Goal: Transaction & Acquisition: Purchase product/service

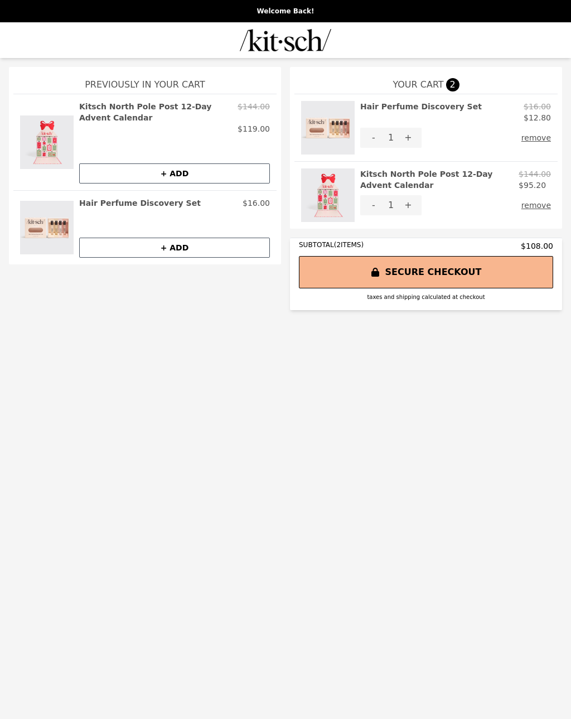
click at [326, 212] on img at bounding box center [328, 195] width 54 height 54
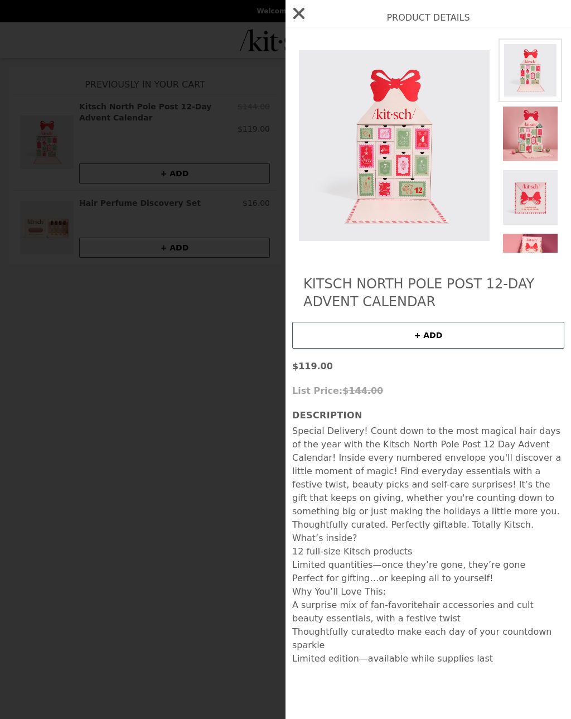
click at [299, 11] on icon "button" at bounding box center [299, 13] width 18 height 18
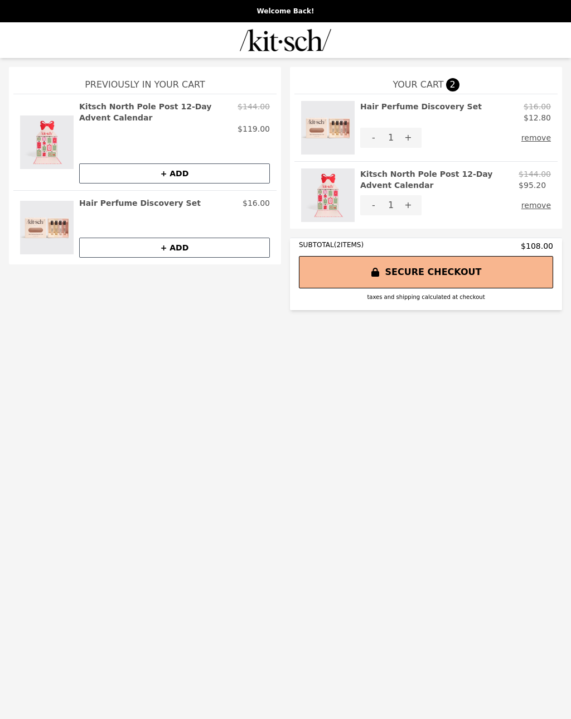
click at [47, 132] on img at bounding box center [47, 142] width 54 height 83
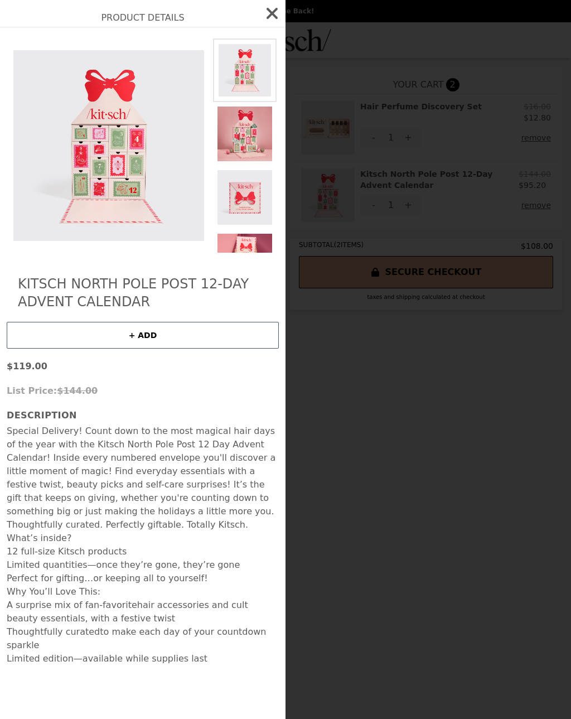
click at [374, 489] on div "Product Details Kitsch North Pole Post 12-Day Advent Calendar + ADD $119.00 Lis…" at bounding box center [285, 359] width 571 height 719
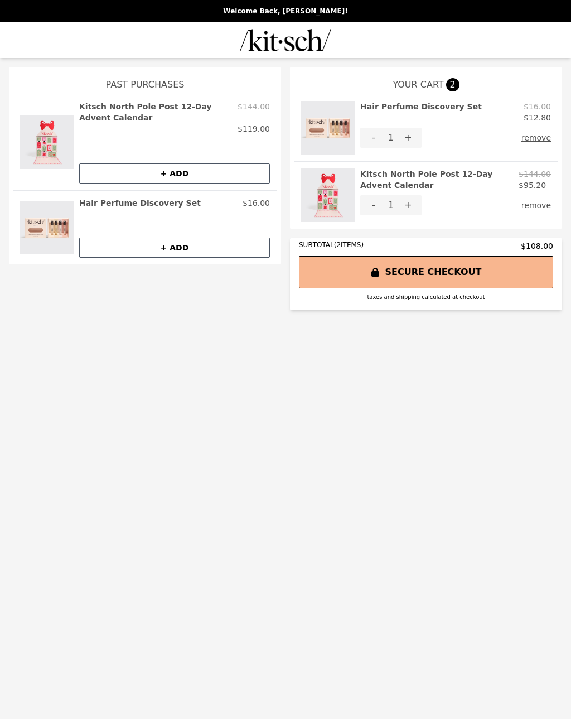
click at [370, 138] on button "-" at bounding box center [373, 138] width 27 height 20
